Goal: Task Accomplishment & Management: Complete application form

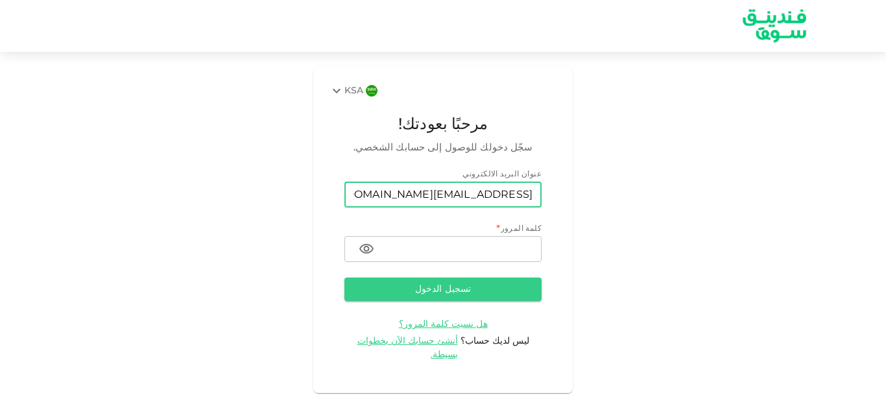
type input "[EMAIL_ADDRESS][DOMAIN_NAME]"
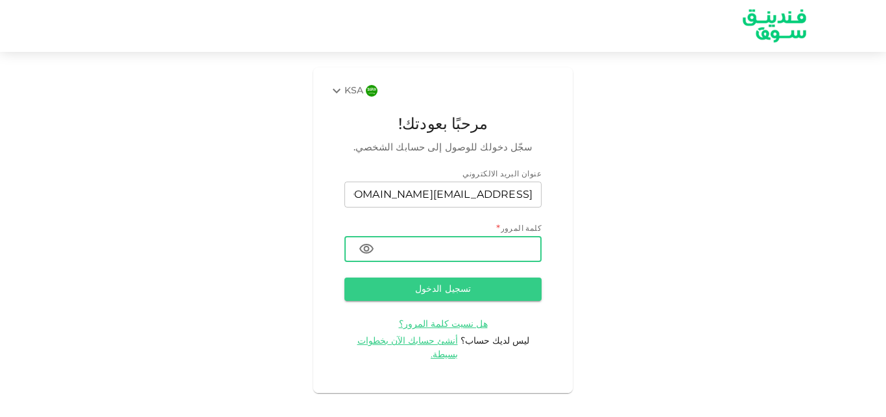
click at [476, 243] on input "password" at bounding box center [463, 249] width 157 height 26
type input "Nn0599991761@"
click at [461, 297] on button "تسجيل الدخول" at bounding box center [442, 289] width 197 height 23
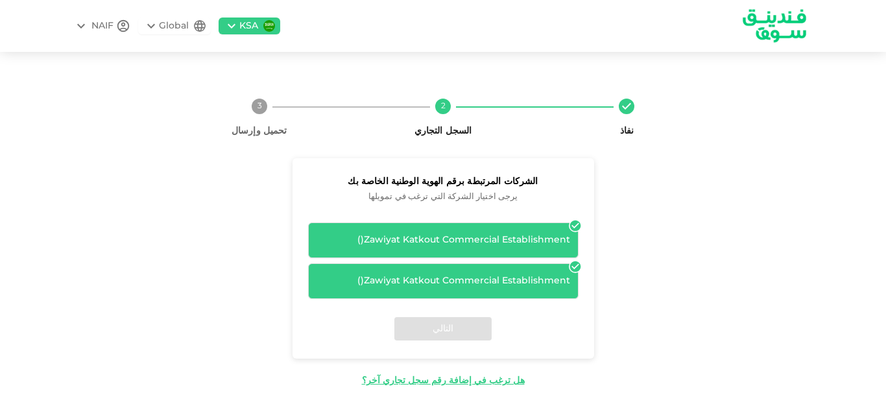
click at [886, 128] on div "نفاذ 2 السجل التجاري 3 تحميل وإرسال الشركات المرتبطة برقم الهوية الوطنية الخاصة…" at bounding box center [443, 237] width 886 height 341
click at [539, 234] on div "Zawiyat Katkout Commercial Establishment ( )" at bounding box center [444, 241] width 254 height 14
click at [474, 236] on div "Zawiyat Katkout Commercial Establishment ( )" at bounding box center [444, 241] width 254 height 14
click at [472, 239] on div "Zawiyat Katkout Commercial Establishment ( )" at bounding box center [444, 241] width 254 height 14
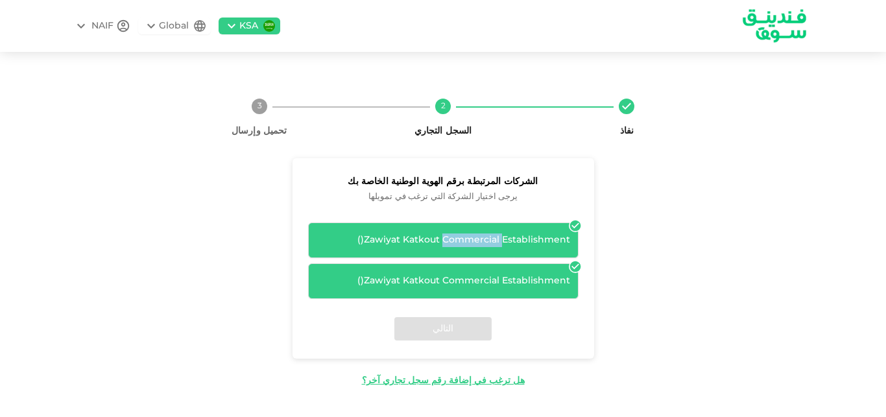
click at [468, 241] on div "Zawiyat Katkout Commercial Establishment ( )" at bounding box center [444, 241] width 254 height 14
click at [468, 243] on div "Zawiyat Katkout Commercial Establishment ( )" at bounding box center [444, 241] width 254 height 14
click at [442, 239] on div "Zawiyat Katkout Commercial Establishment ( )" at bounding box center [444, 241] width 254 height 14
click at [423, 237] on div "Zawiyat Katkout Commercial Establishment ( )" at bounding box center [444, 241] width 254 height 14
click at [334, 238] on div "Zawiyat Katkout Commercial Establishment ( )" at bounding box center [444, 241] width 254 height 14
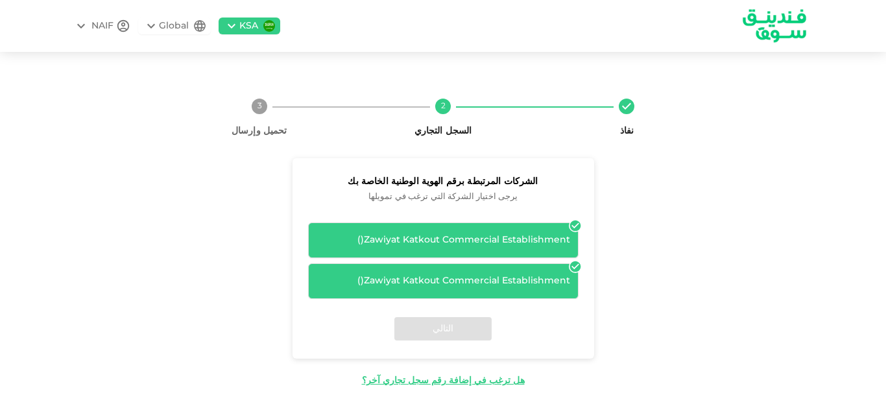
click at [335, 238] on div "Zawiyat Katkout Commercial Establishment ( )" at bounding box center [444, 241] width 254 height 14
click at [580, 224] on icon at bounding box center [575, 226] width 11 height 11
click at [575, 226] on icon at bounding box center [575, 226] width 11 height 11
click at [575, 270] on icon at bounding box center [575, 266] width 11 height 11
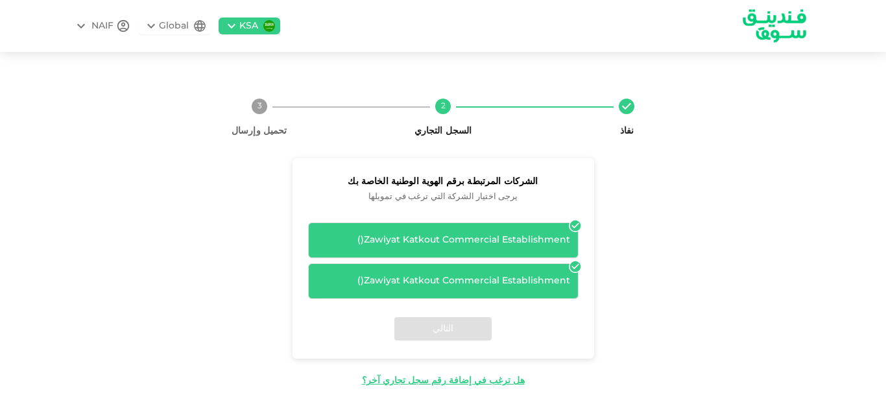
click at [575, 270] on icon at bounding box center [575, 266] width 11 height 11
click at [470, 326] on div "التالي" at bounding box center [444, 329] width 302 height 60
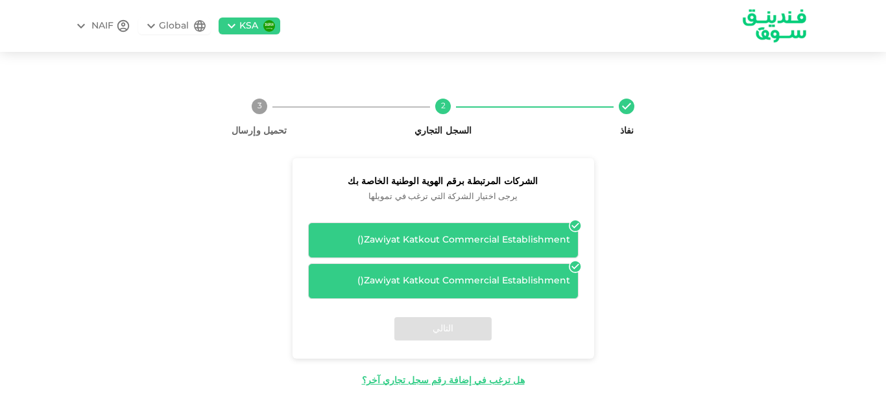
click at [466, 328] on div "التالي" at bounding box center [444, 329] width 302 height 60
drag, startPoint x: 457, startPoint y: 329, endPoint x: 327, endPoint y: 234, distance: 161.6
click at [457, 329] on div "التالي" at bounding box center [444, 329] width 302 height 60
click at [455, 327] on div "التالي" at bounding box center [444, 329] width 302 height 60
click at [357, 242] on span "( )" at bounding box center [360, 239] width 6 height 9
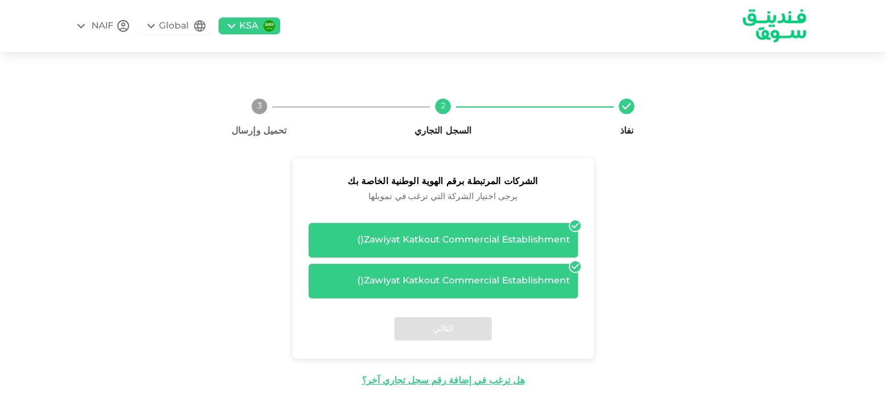
click at [357, 242] on span "( )" at bounding box center [360, 239] width 6 height 9
drag, startPoint x: 357, startPoint y: 242, endPoint x: 456, endPoint y: 306, distance: 118.2
click at [358, 241] on span "( )" at bounding box center [360, 239] width 6 height 9
click at [452, 324] on div "التالي" at bounding box center [444, 329] width 302 height 60
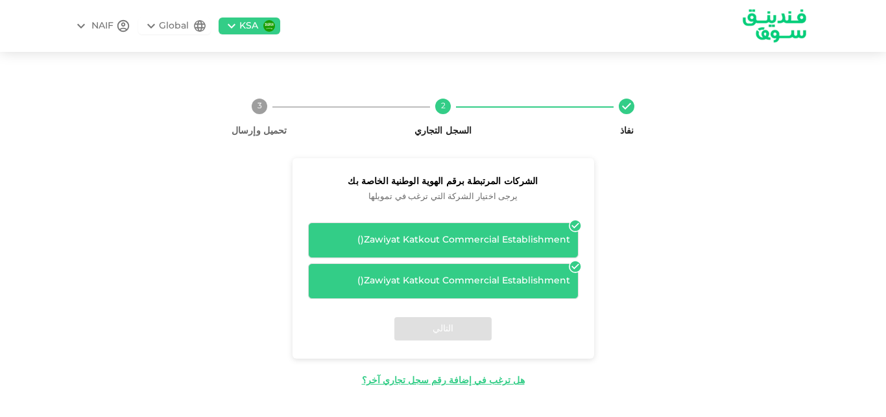
click at [452, 324] on div "التالي" at bounding box center [444, 329] width 302 height 60
click at [104, 26] on div "NAIF" at bounding box center [102, 26] width 22 height 14
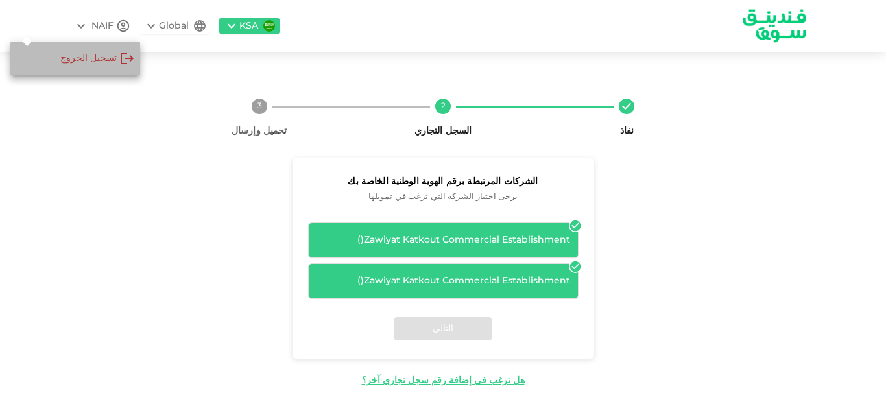
click at [91, 67] on div "‏تسجيل الخروج" at bounding box center [96, 58] width 77 height 26
